Goal: Book appointment/travel/reservation

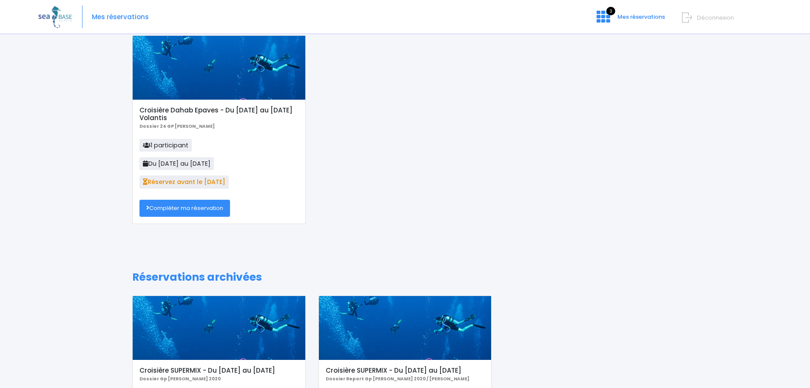
scroll to position [142, 0]
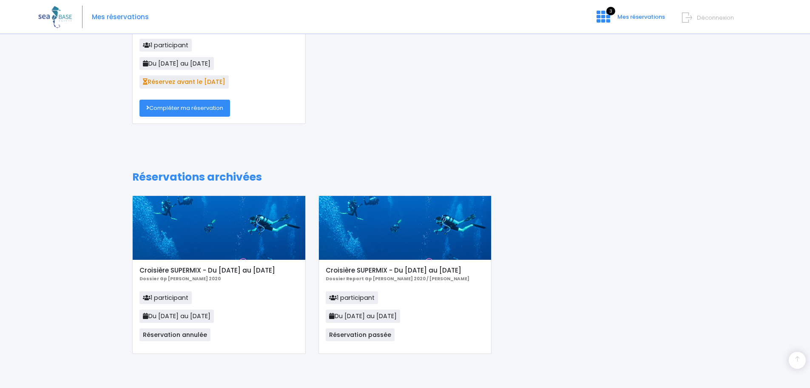
click at [209, 111] on link "Compléter ma réservation" at bounding box center [185, 108] width 91 height 17
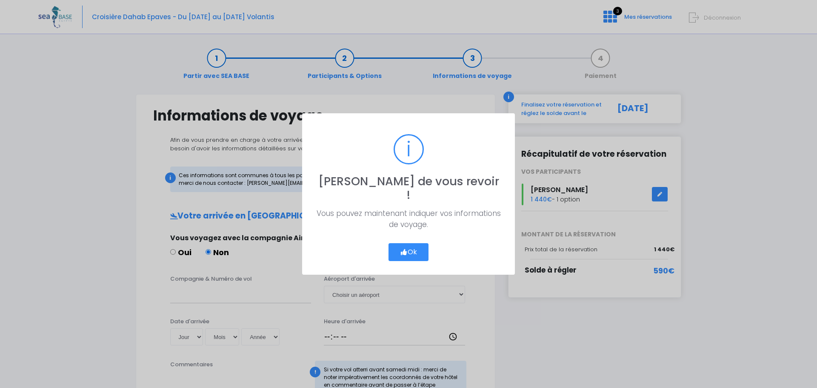
click at [409, 243] on button "Ok" at bounding box center [408, 252] width 40 height 18
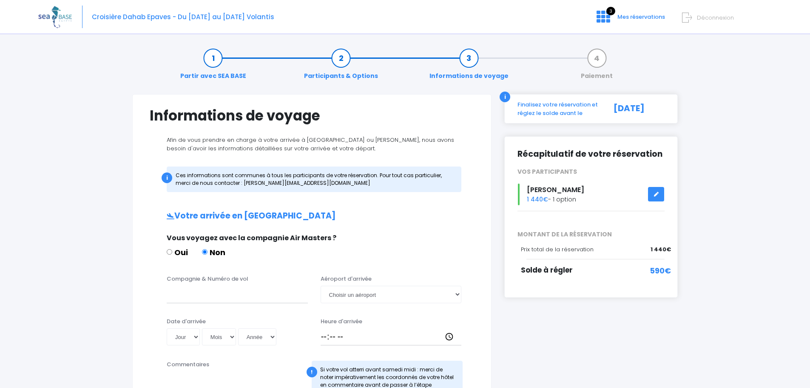
click at [656, 194] on icon at bounding box center [656, 194] width 6 height 0
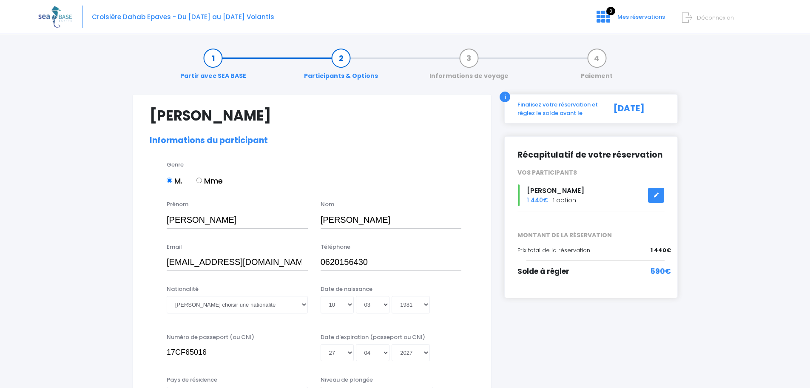
select select "PE40"
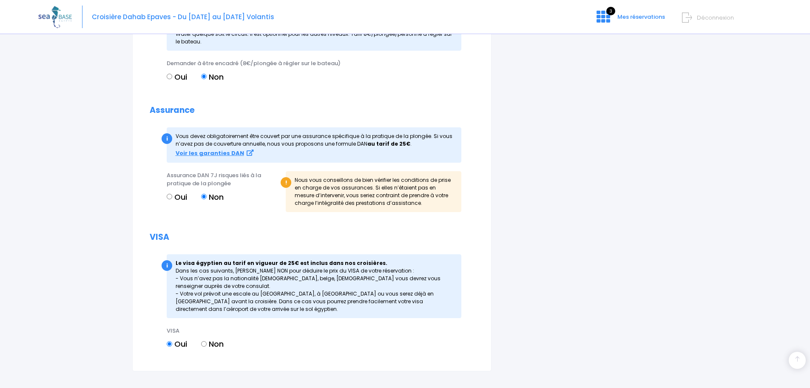
scroll to position [933, 0]
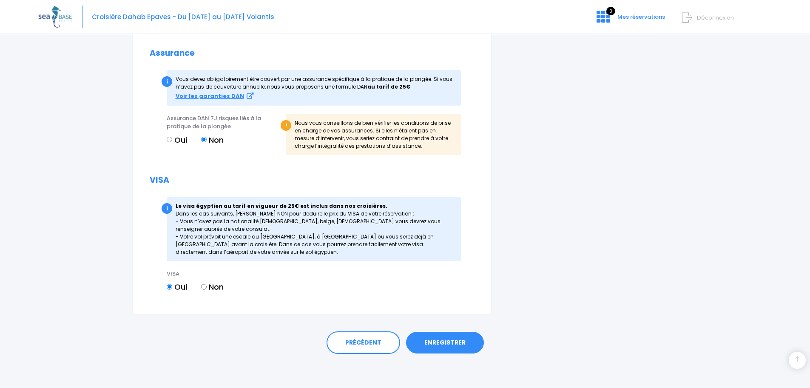
click at [433, 342] on link "ENREGISTRER" at bounding box center [445, 342] width 78 height 22
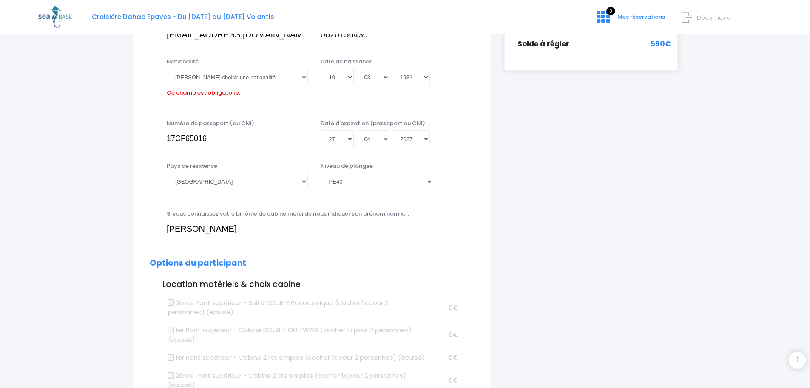
scroll to position [211, 0]
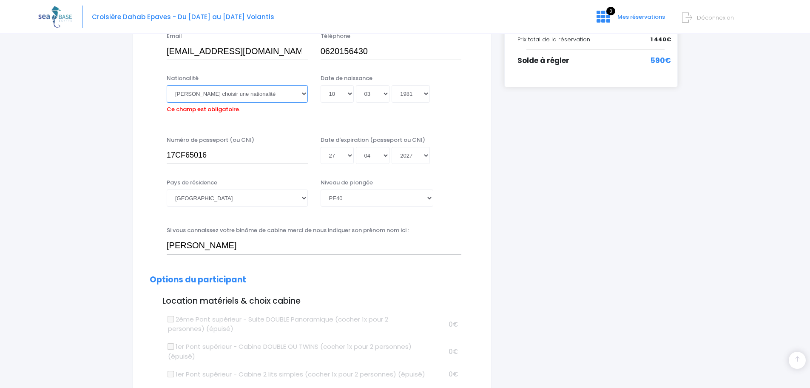
click at [296, 96] on select "Veuillez choisir une nationalité [DEMOGRAPHIC_DATA] Algerienne Allemande [GEOGR…" at bounding box center [237, 93] width 141 height 17
select select "Française"
click at [167, 85] on select "Veuillez choisir une nationalité [DEMOGRAPHIC_DATA] Algerienne Allemande [GEOGR…" at bounding box center [237, 93] width 141 height 17
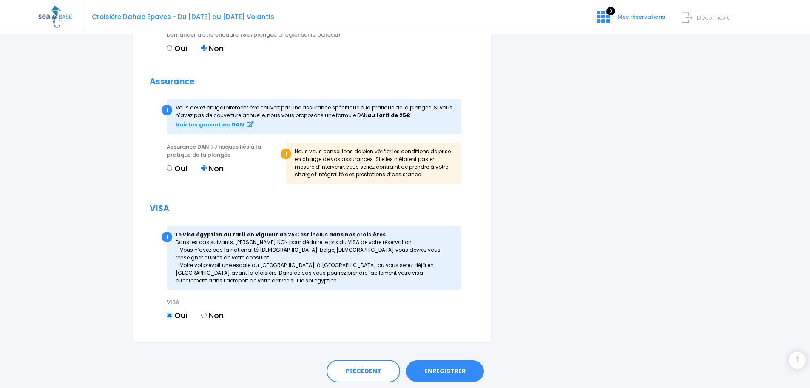
scroll to position [933, 0]
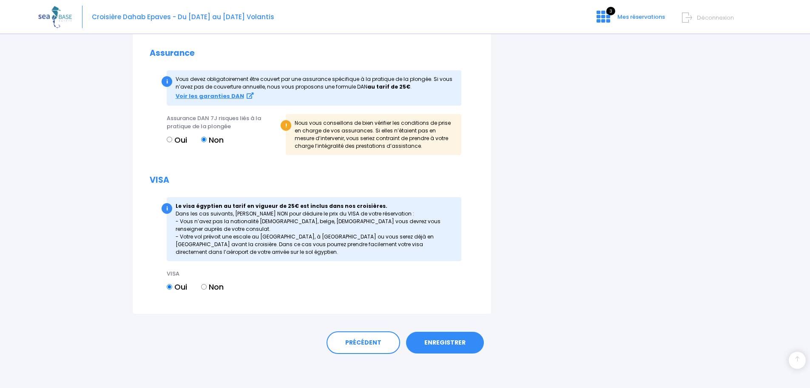
click at [446, 344] on link "ENREGISTRER" at bounding box center [445, 342] width 78 height 22
